Goal: Task Accomplishment & Management: Complete application form

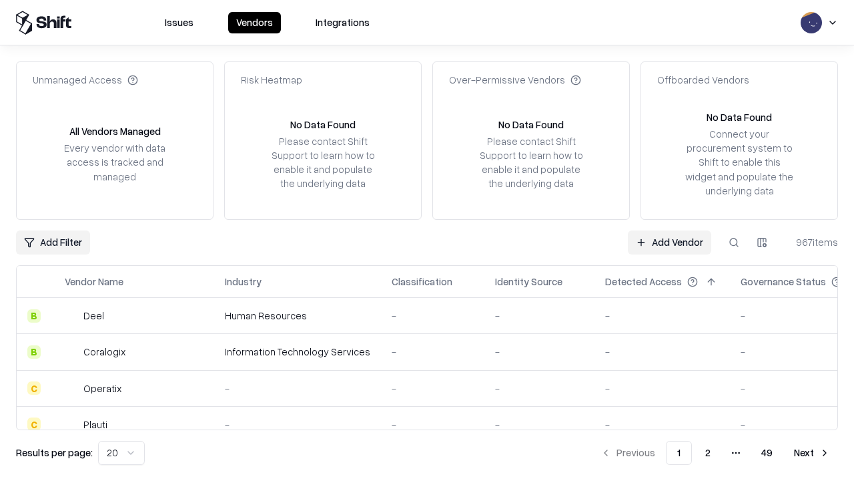
click at [669, 242] on link "Add Vendor" at bounding box center [669, 242] width 83 height 24
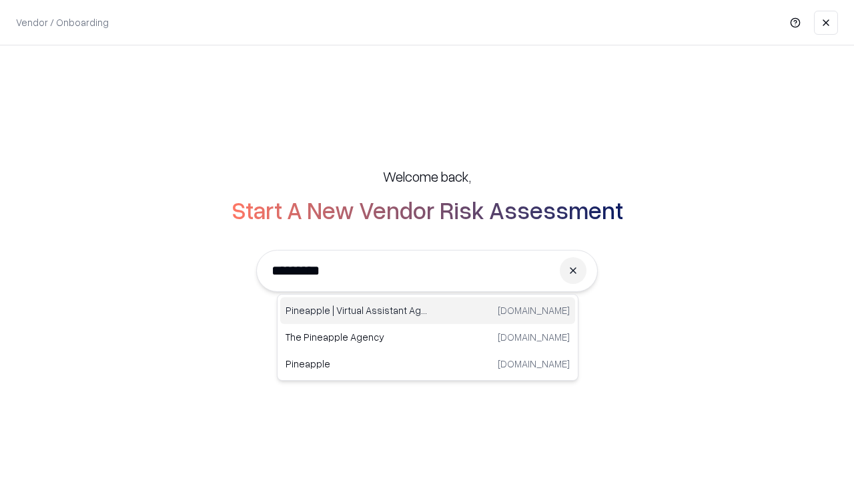
click at [428, 310] on div "Pineapple | Virtual Assistant Agency [DOMAIN_NAME]" at bounding box center [427, 310] width 295 height 27
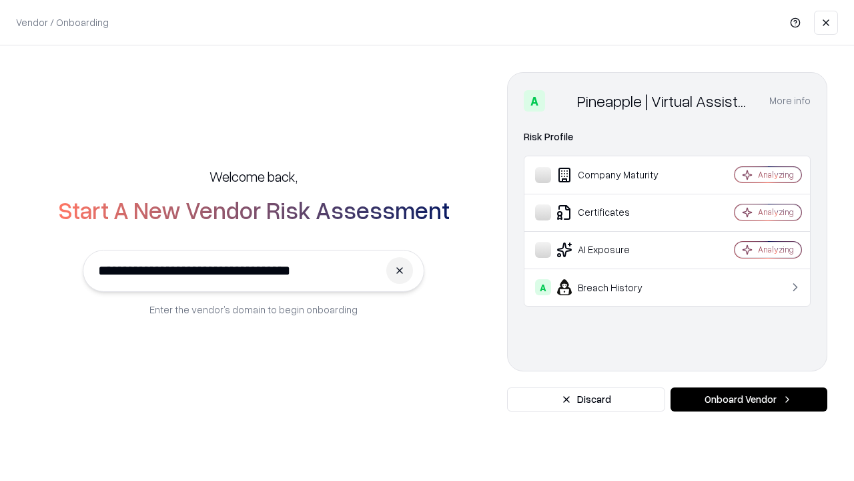
type input "**********"
click at [749, 399] on button "Onboard Vendor" at bounding box center [749, 399] width 157 height 24
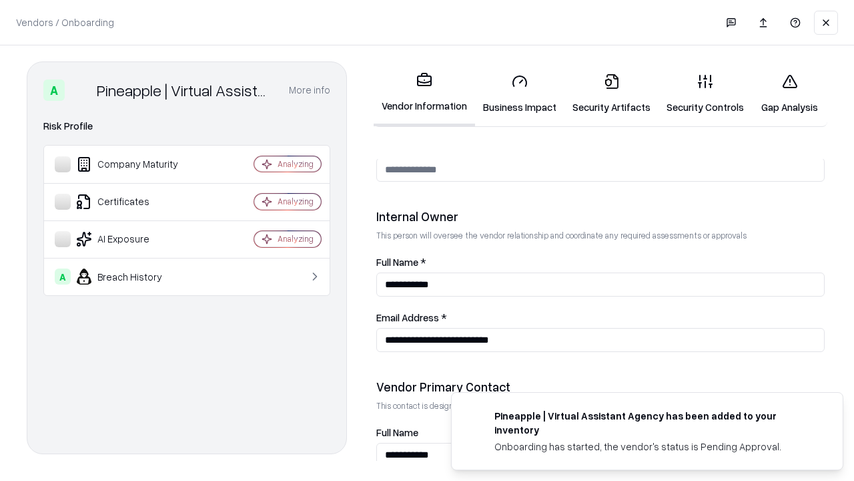
scroll to position [691, 0]
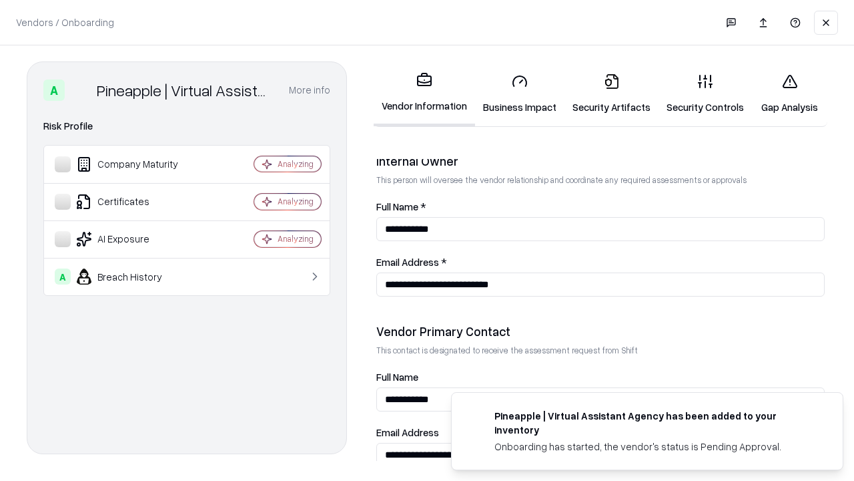
click at [520, 93] on link "Business Impact" at bounding box center [519, 94] width 89 height 62
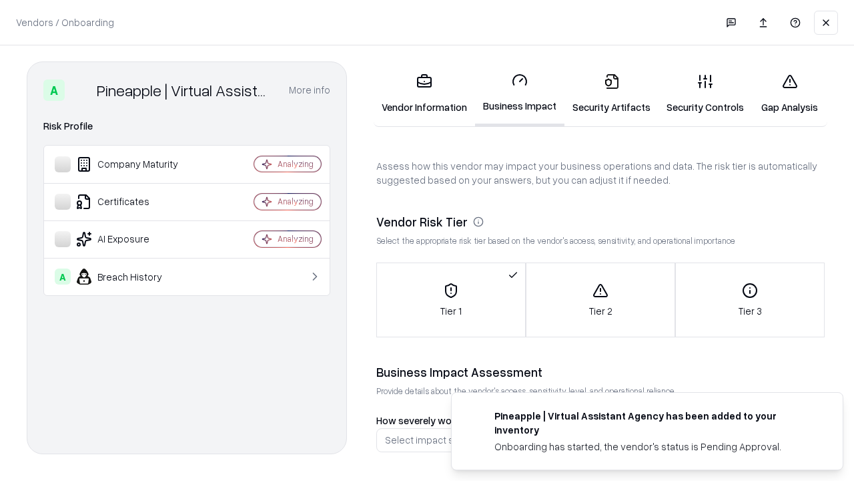
click at [611, 93] on link "Security Artifacts" at bounding box center [612, 94] width 94 height 62
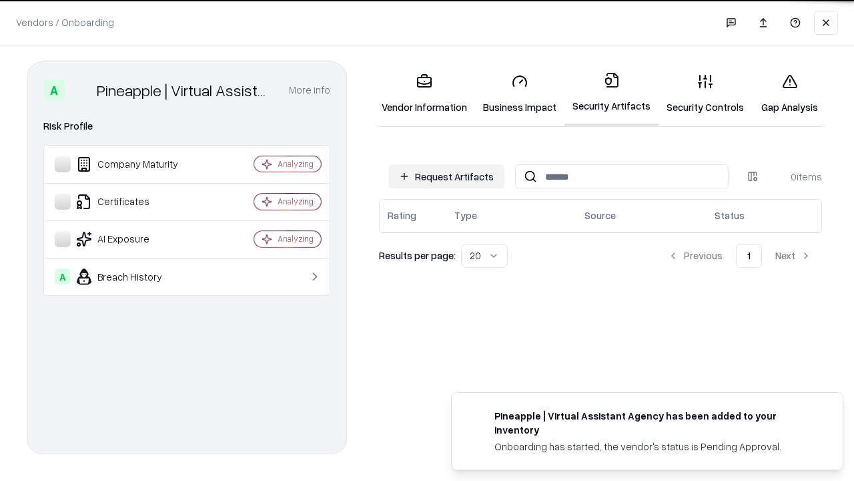
click at [447, 176] on button "Request Artifacts" at bounding box center [446, 176] width 116 height 24
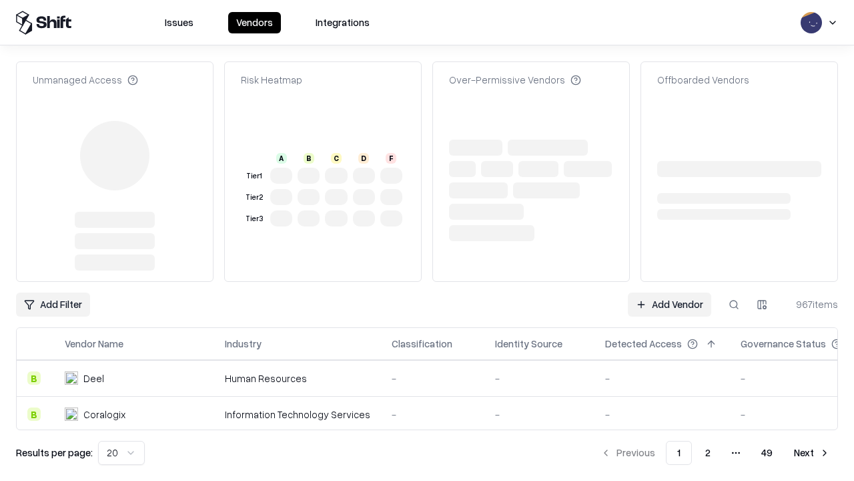
click at [669, 292] on link "Add Vendor" at bounding box center [669, 304] width 83 height 24
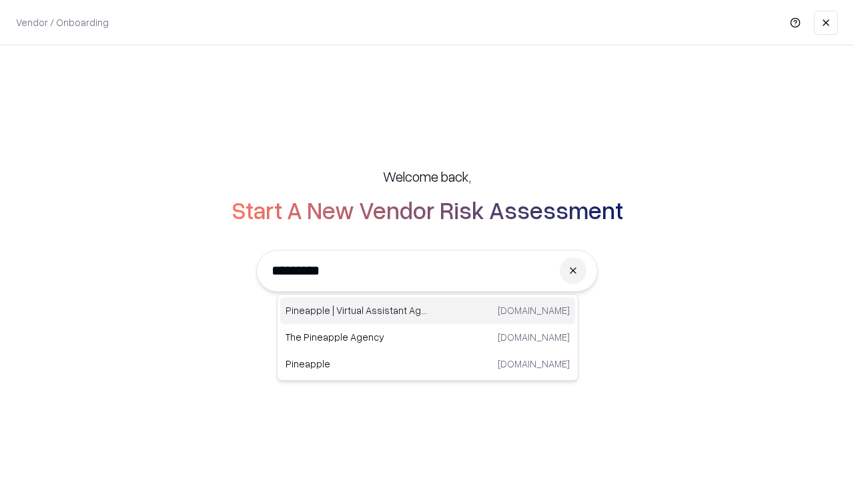
click at [428, 310] on div "Pineapple | Virtual Assistant Agency [DOMAIN_NAME]" at bounding box center [427, 310] width 295 height 27
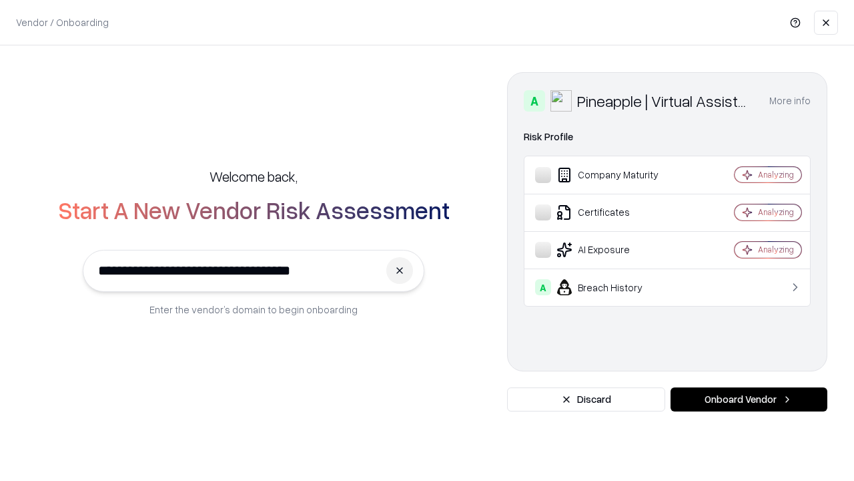
type input "**********"
click at [749, 399] on button "Onboard Vendor" at bounding box center [749, 399] width 157 height 24
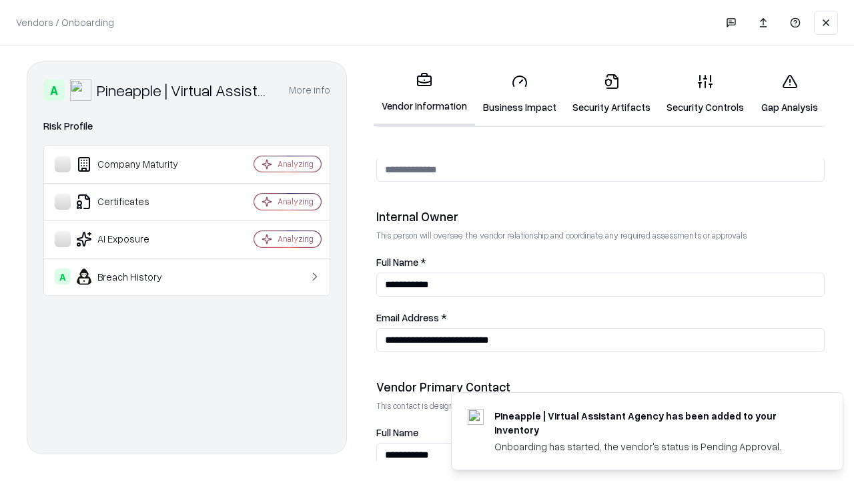
scroll to position [691, 0]
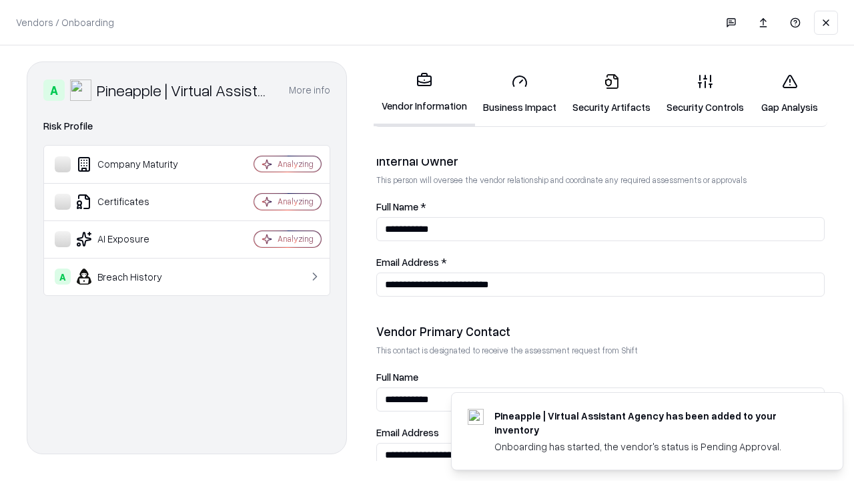
click at [790, 93] on link "Gap Analysis" at bounding box center [789, 94] width 75 height 62
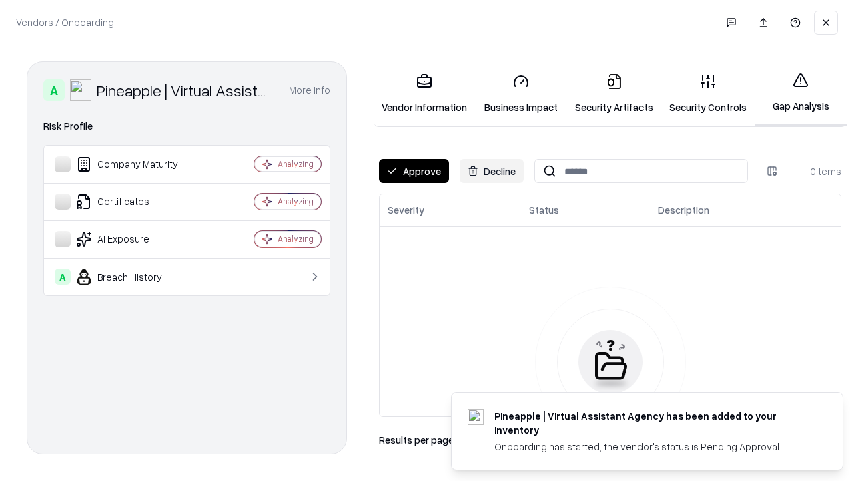
click at [414, 171] on button "Approve" at bounding box center [414, 171] width 70 height 24
